Goal: Obtain resource: Obtain resource

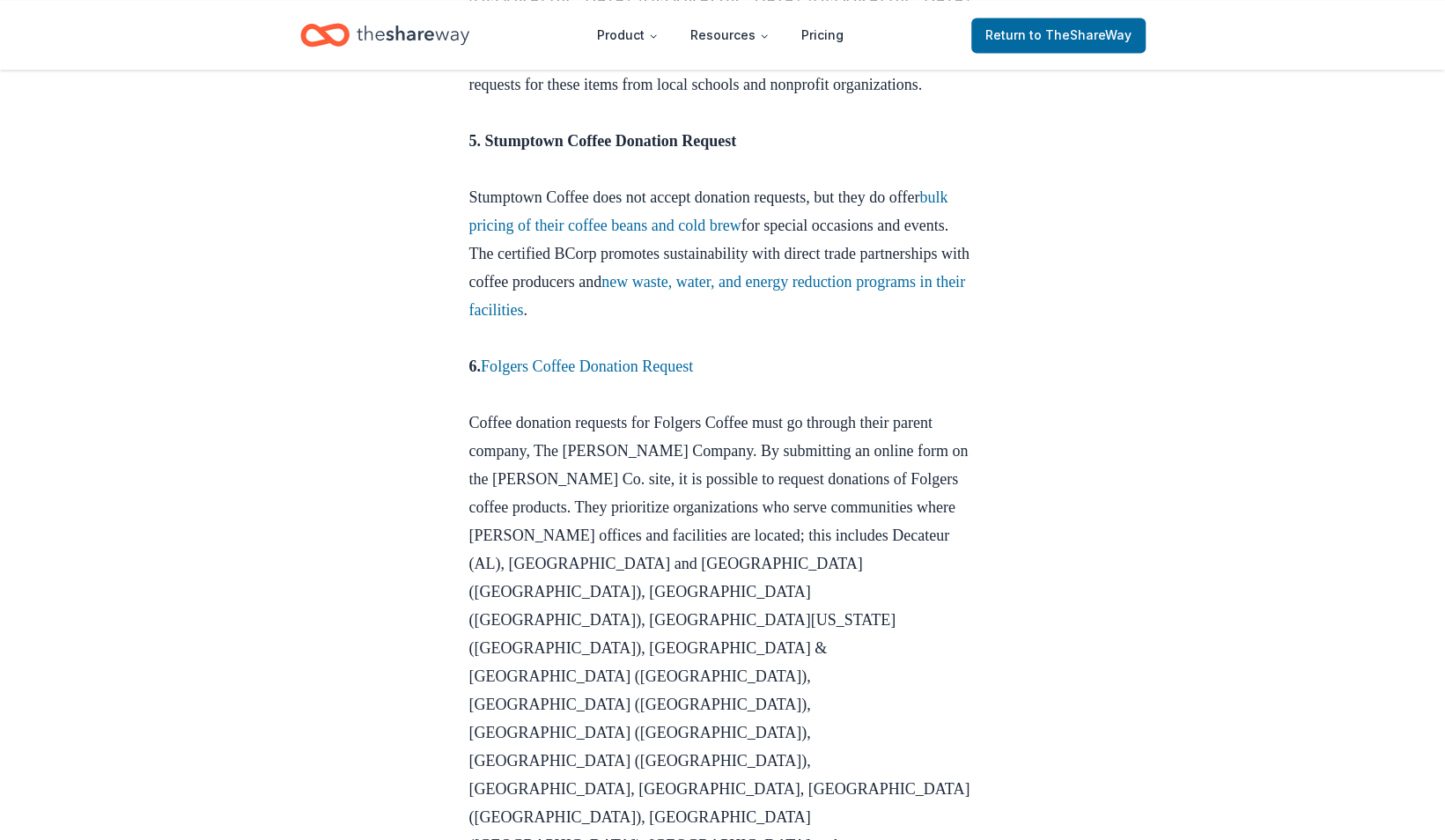
scroll to position [2130, 0]
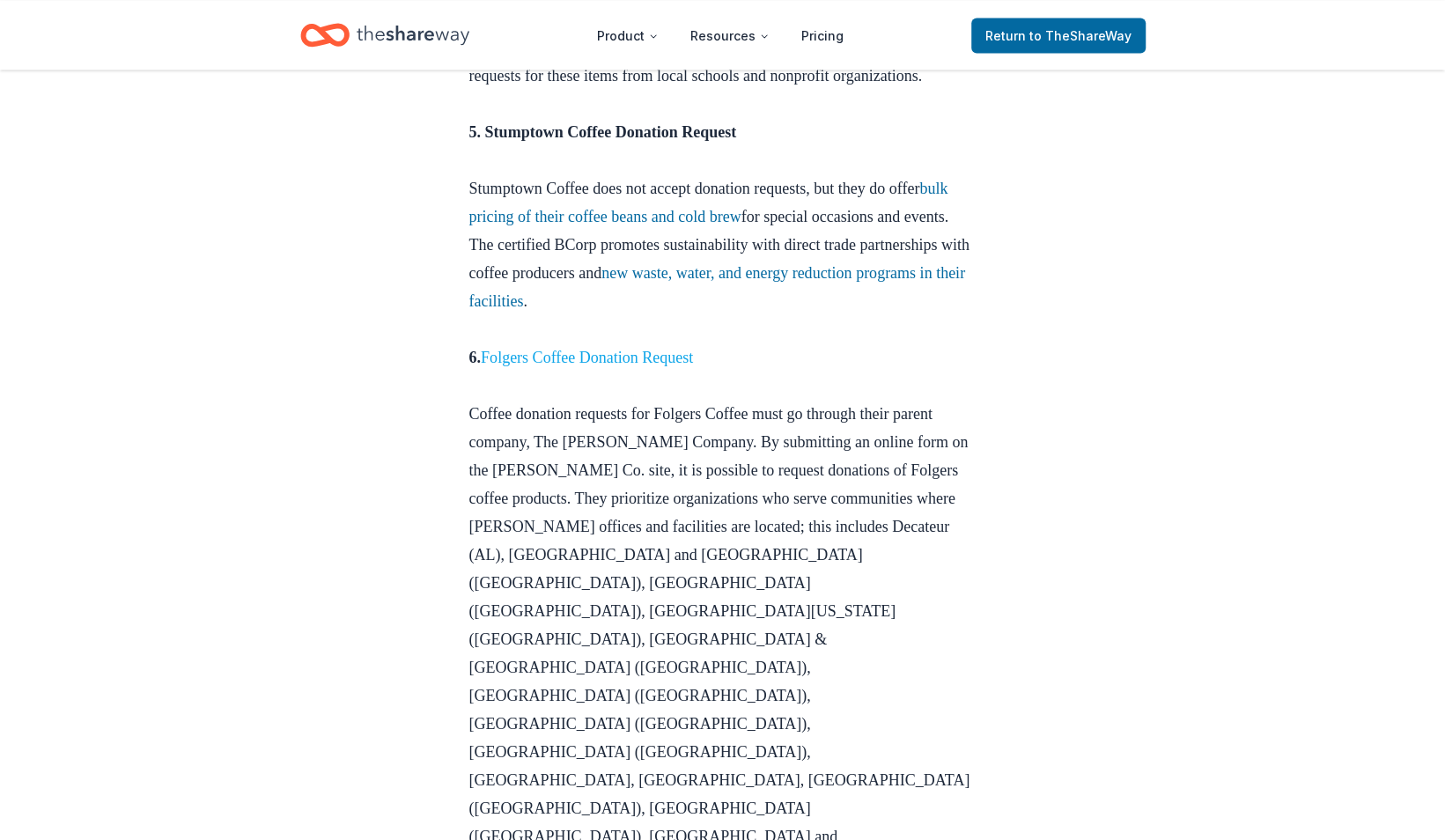
click at [673, 348] on link "Folgers Coffee Donation Request" at bounding box center [586, 357] width 212 height 18
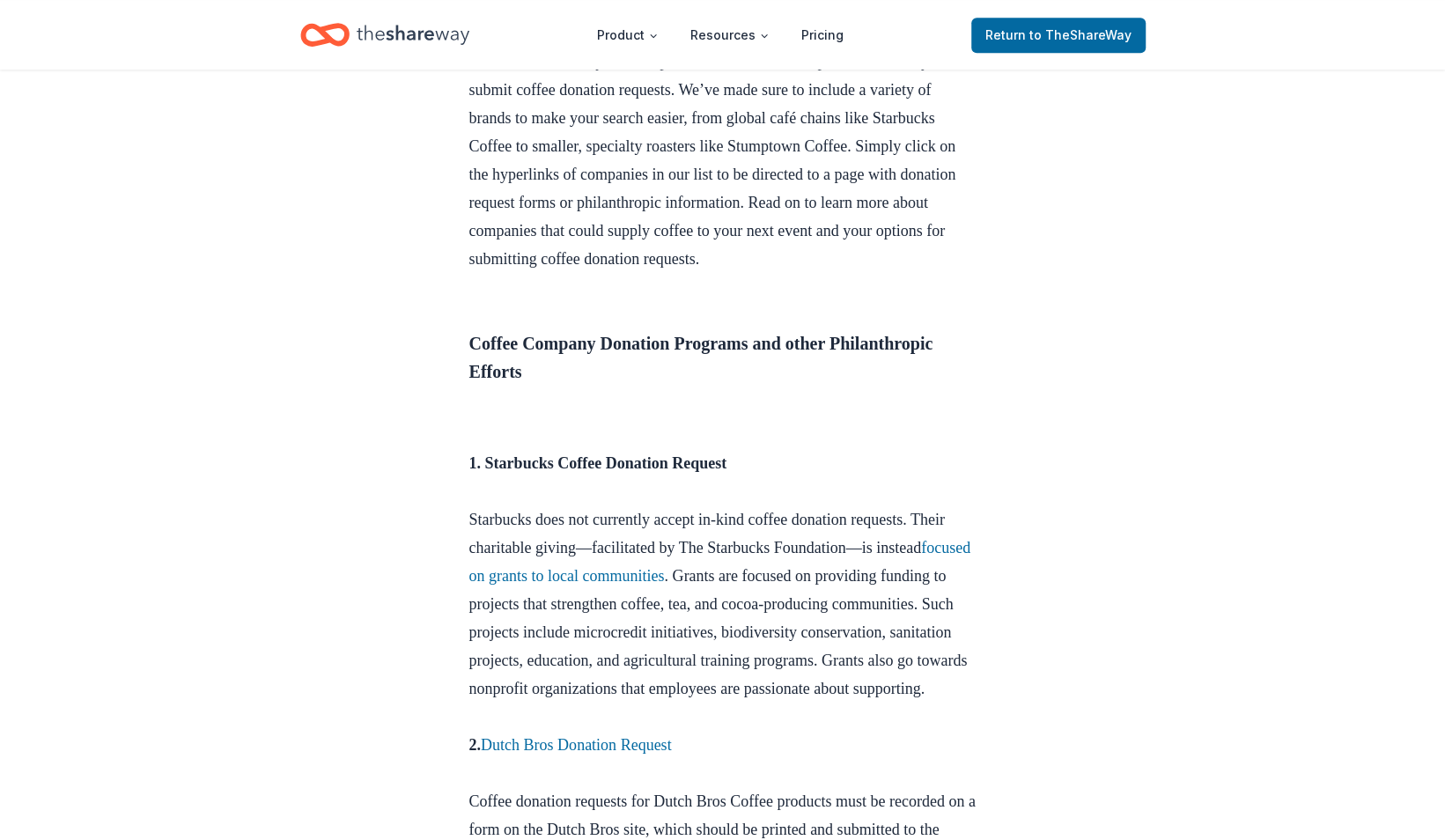
scroll to position [585, 0]
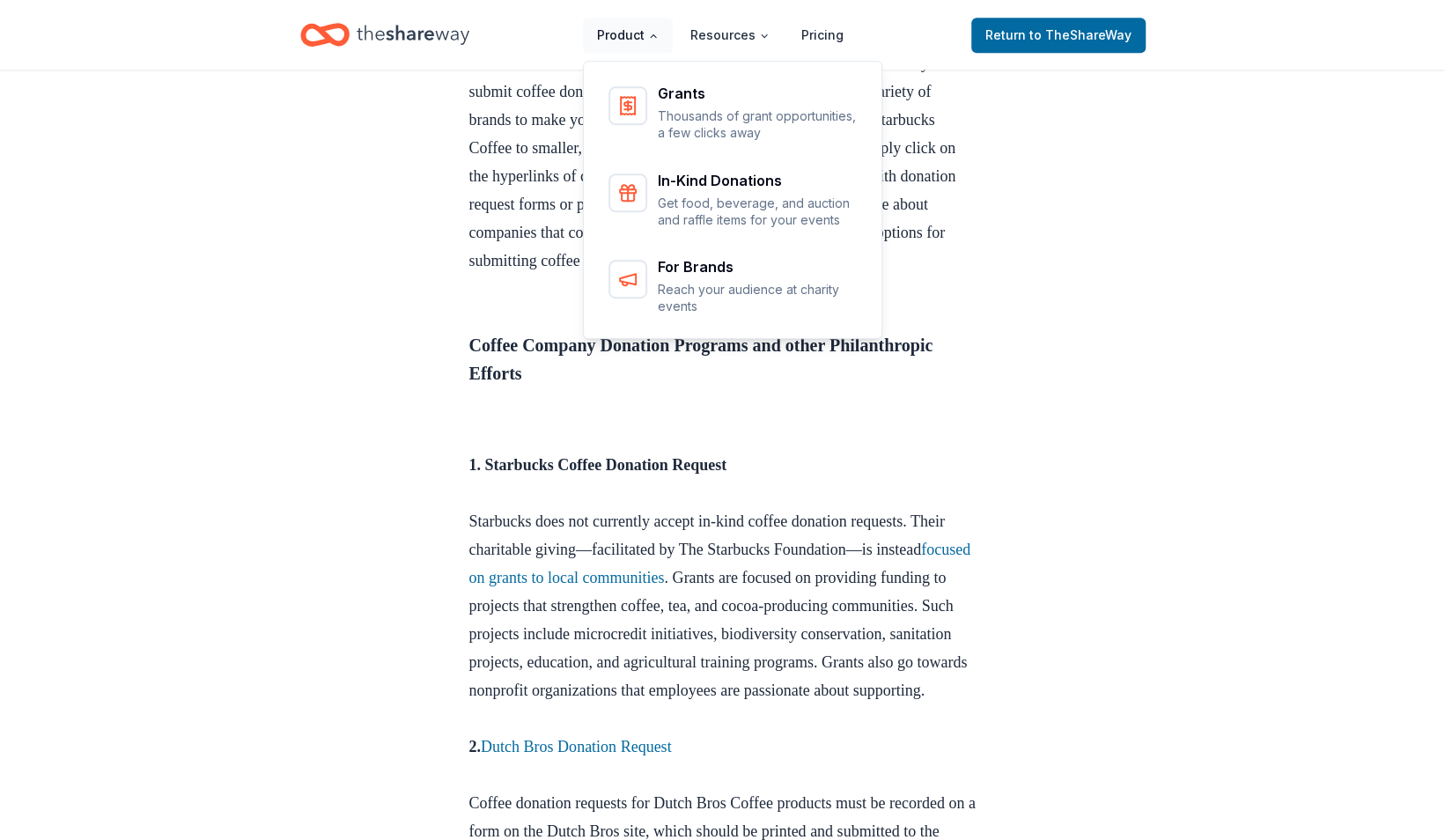
click at [627, 26] on button "Product" at bounding box center [628, 35] width 90 height 35
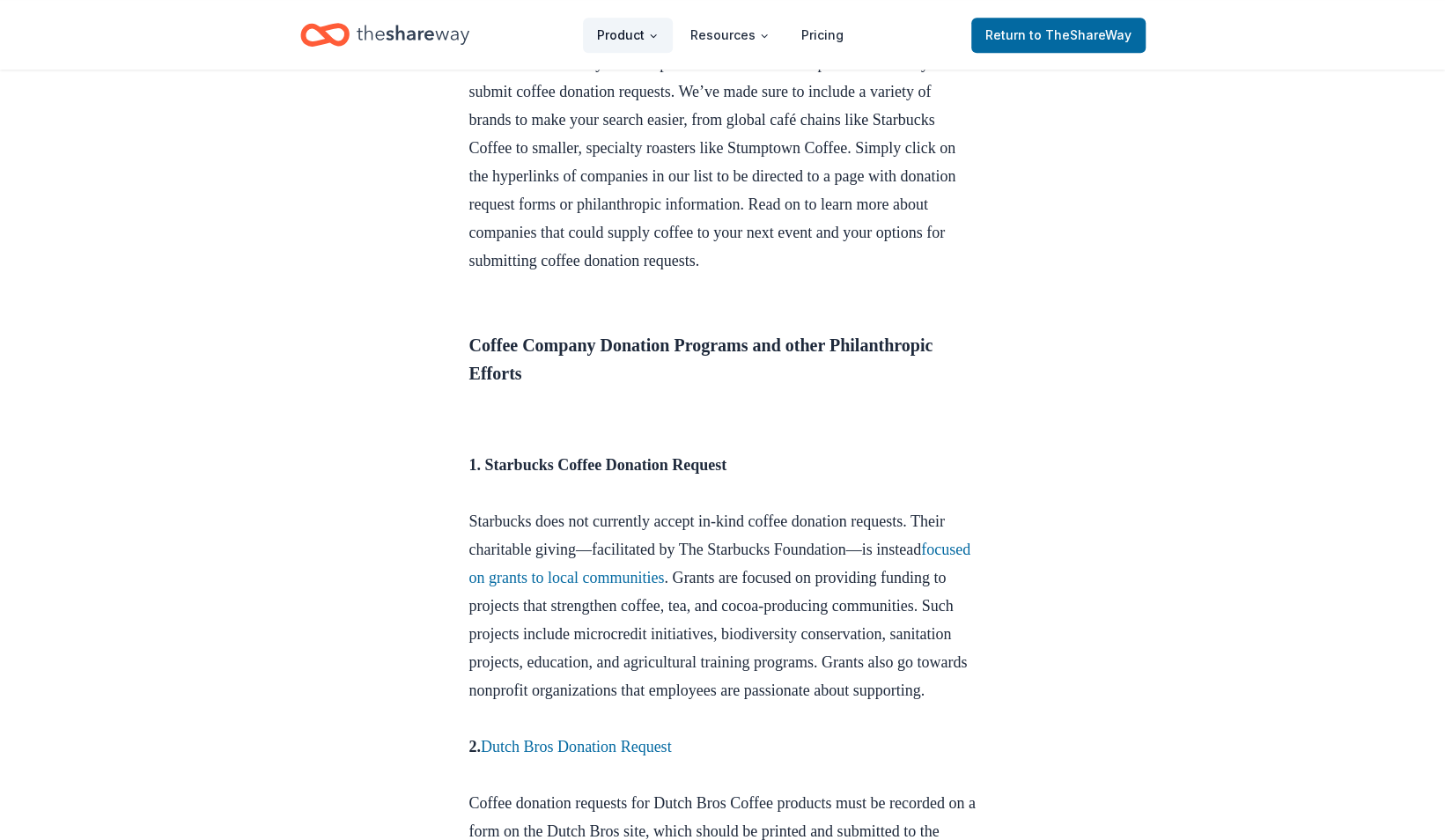
click at [627, 26] on button "Product" at bounding box center [628, 35] width 90 height 35
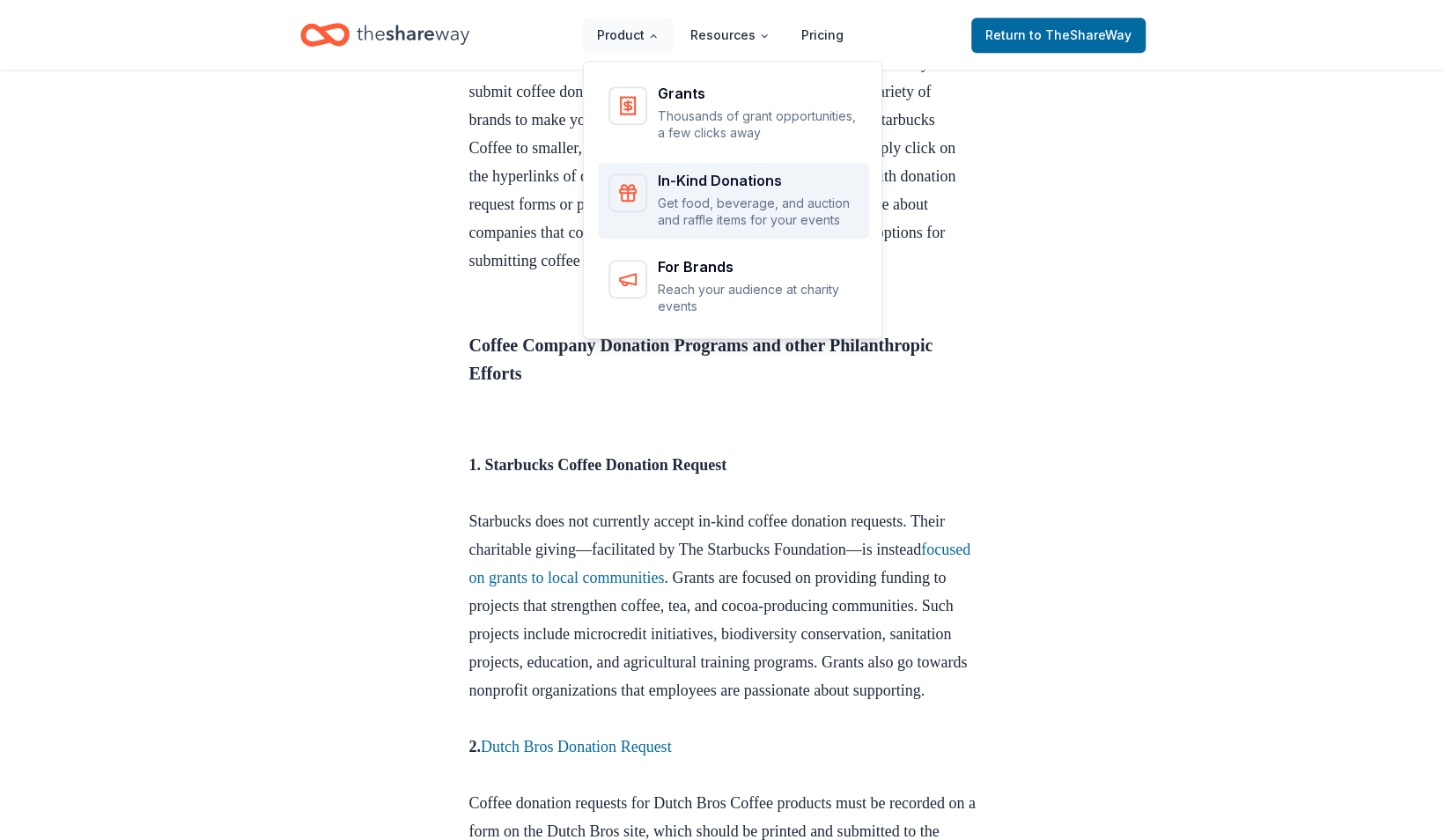
click at [678, 204] on p "Get food, beverage, and auction and raffle items for your events" at bounding box center [758, 212] width 201 height 34
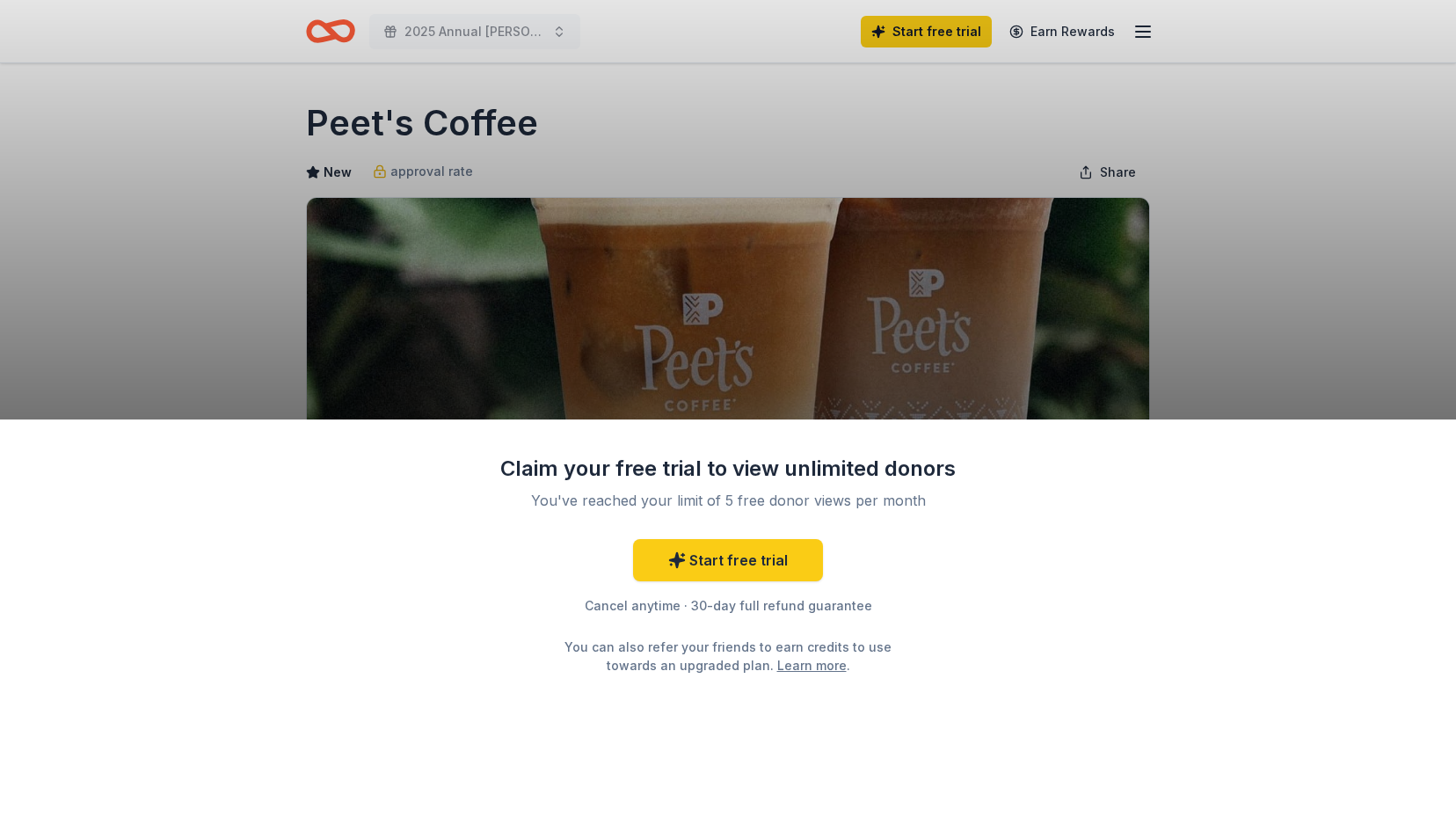
click at [1206, 237] on div "Claim your free trial to view unlimited donors You've reached your limit of 5 f…" at bounding box center [728, 419] width 1456 height 839
